Goal: Transaction & Acquisition: Purchase product/service

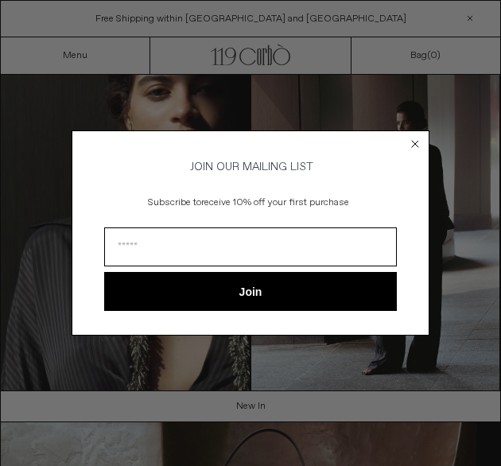
click at [412, 140] on circle "Close dialog" at bounding box center [415, 143] width 15 height 15
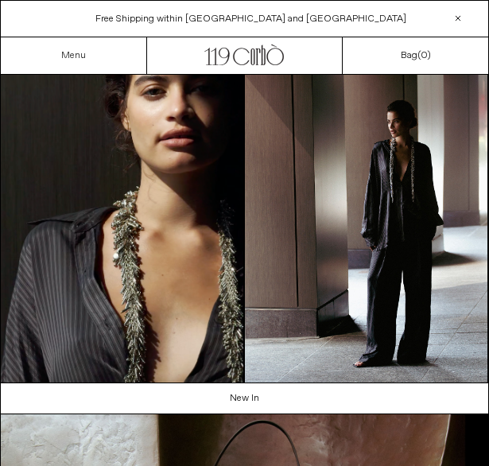
click at [71, 52] on link "Menu" at bounding box center [73, 55] width 25 height 13
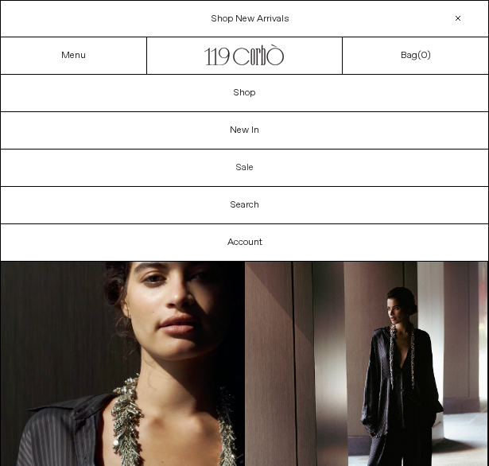
click at [239, 160] on link "Sale" at bounding box center [244, 167] width 487 height 37
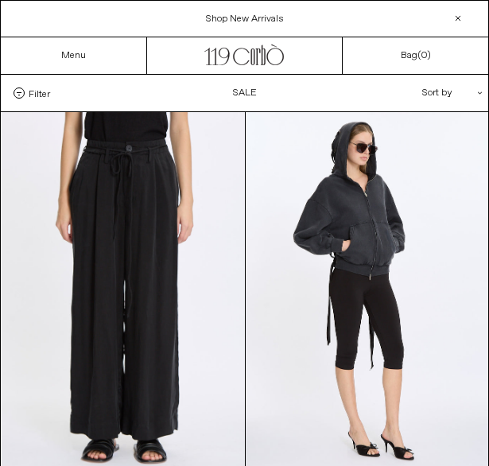
click at [435, 101] on div "Sort by .cls-1{fill:#231f20}" at bounding box center [400, 93] width 143 height 37
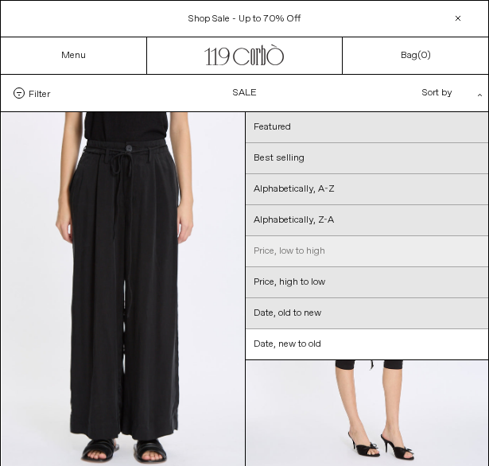
click at [294, 246] on link "Price, low to high" at bounding box center [367, 251] width 243 height 31
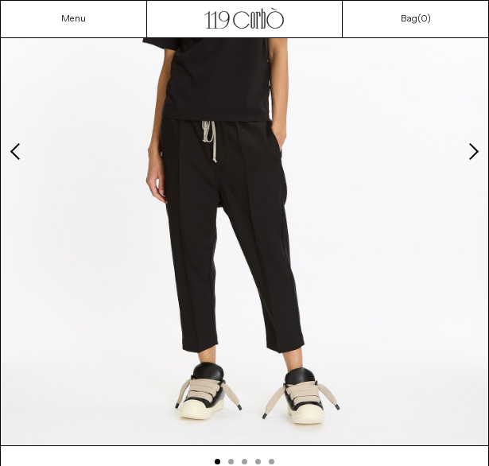
scroll to position [274, 0]
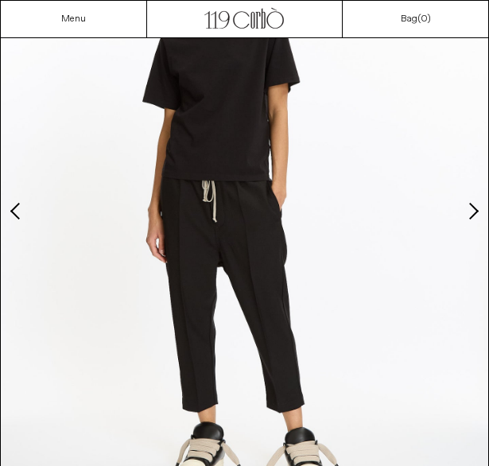
scroll to position [196, 0]
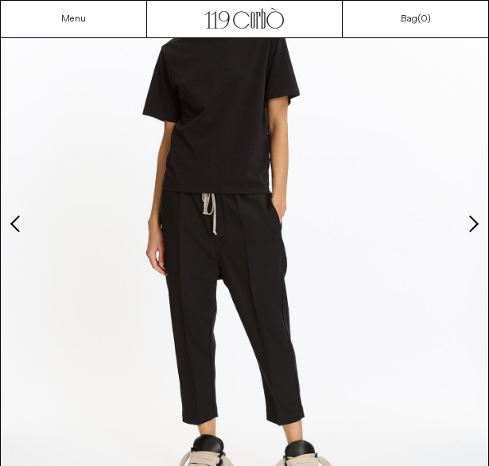
click at [469, 224] on button "Next slide" at bounding box center [472, 223] width 16 height 16
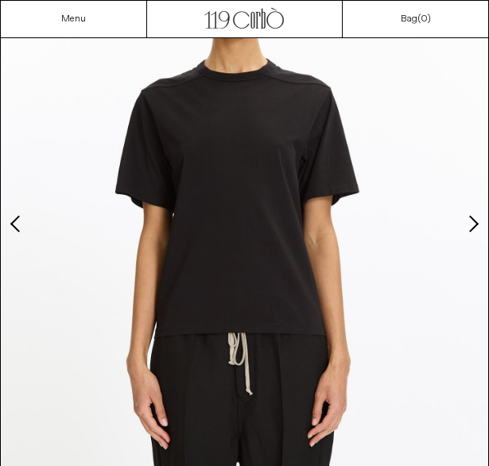
click at [469, 224] on button "Next slide" at bounding box center [472, 223] width 16 height 16
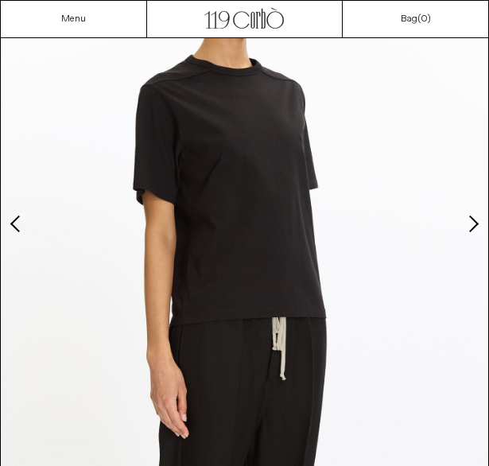
click at [469, 224] on button "Next slide" at bounding box center [472, 223] width 16 height 16
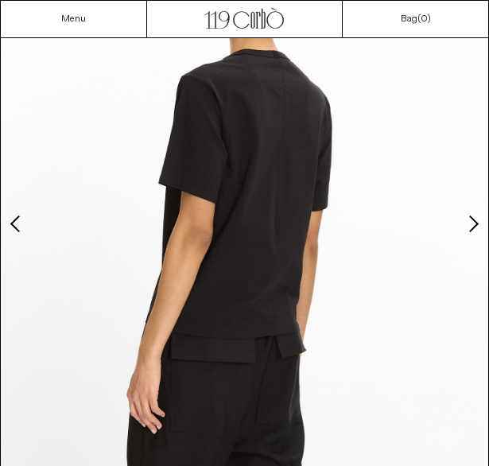
click at [469, 224] on button "Next slide" at bounding box center [472, 223] width 16 height 16
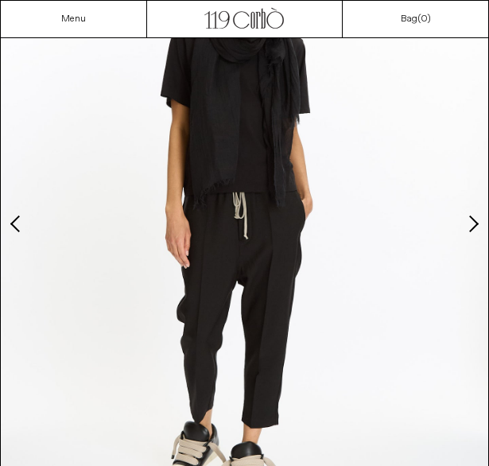
click at [469, 224] on button "Next slide" at bounding box center [472, 223] width 16 height 16
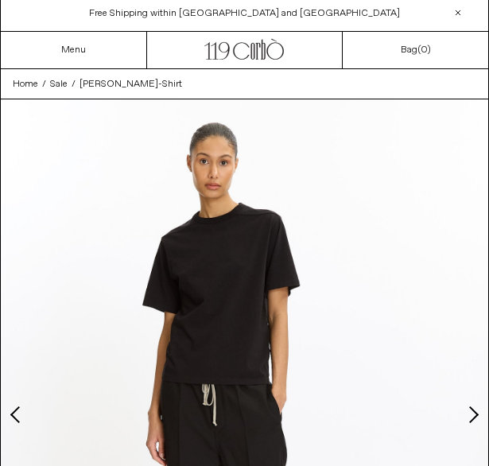
scroll to position [0, 0]
